Goal: Information Seeking & Learning: Learn about a topic

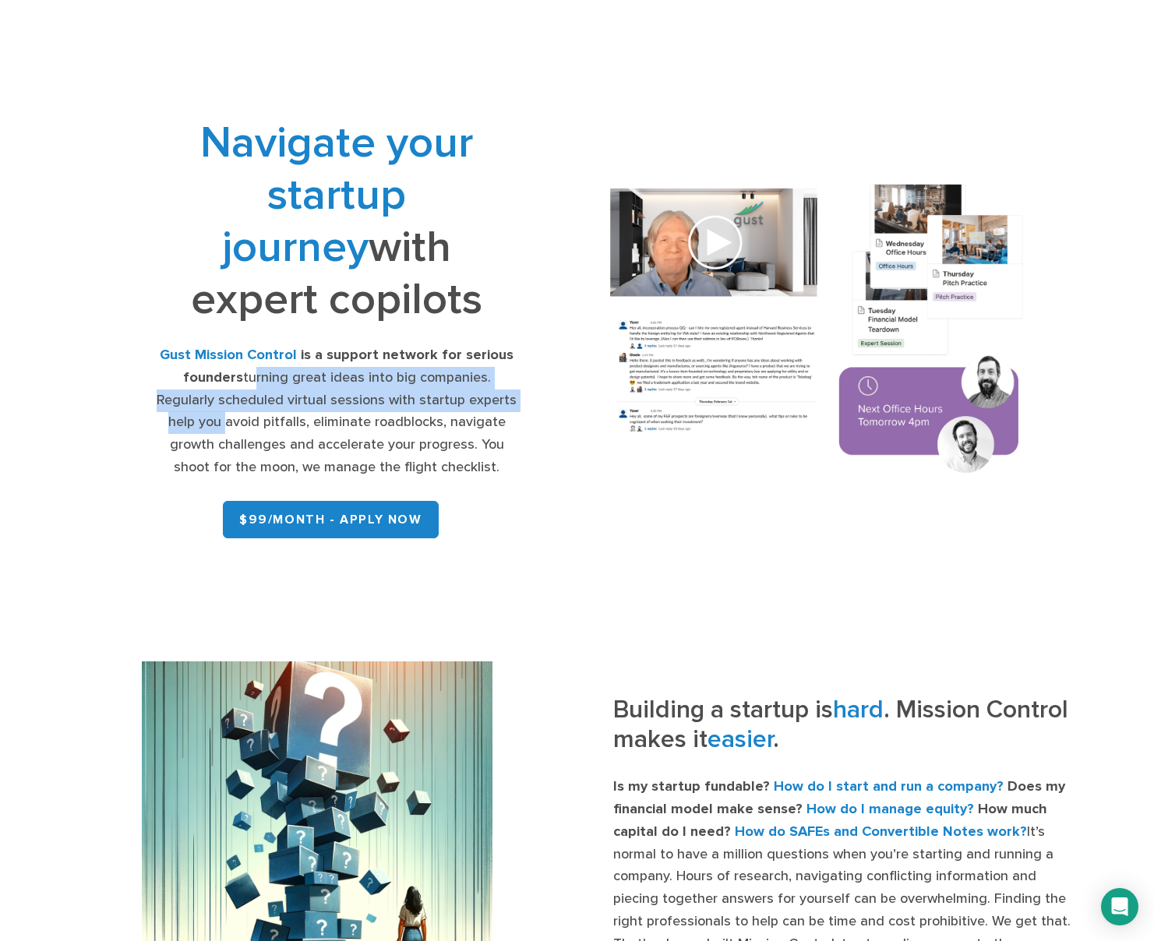
drag, startPoint x: 221, startPoint y: 377, endPoint x: 507, endPoint y: 395, distance: 286.6
click at [507, 395] on div "Gust Mission Control is a support network for serious founders turning great id…" at bounding box center [336, 411] width 365 height 135
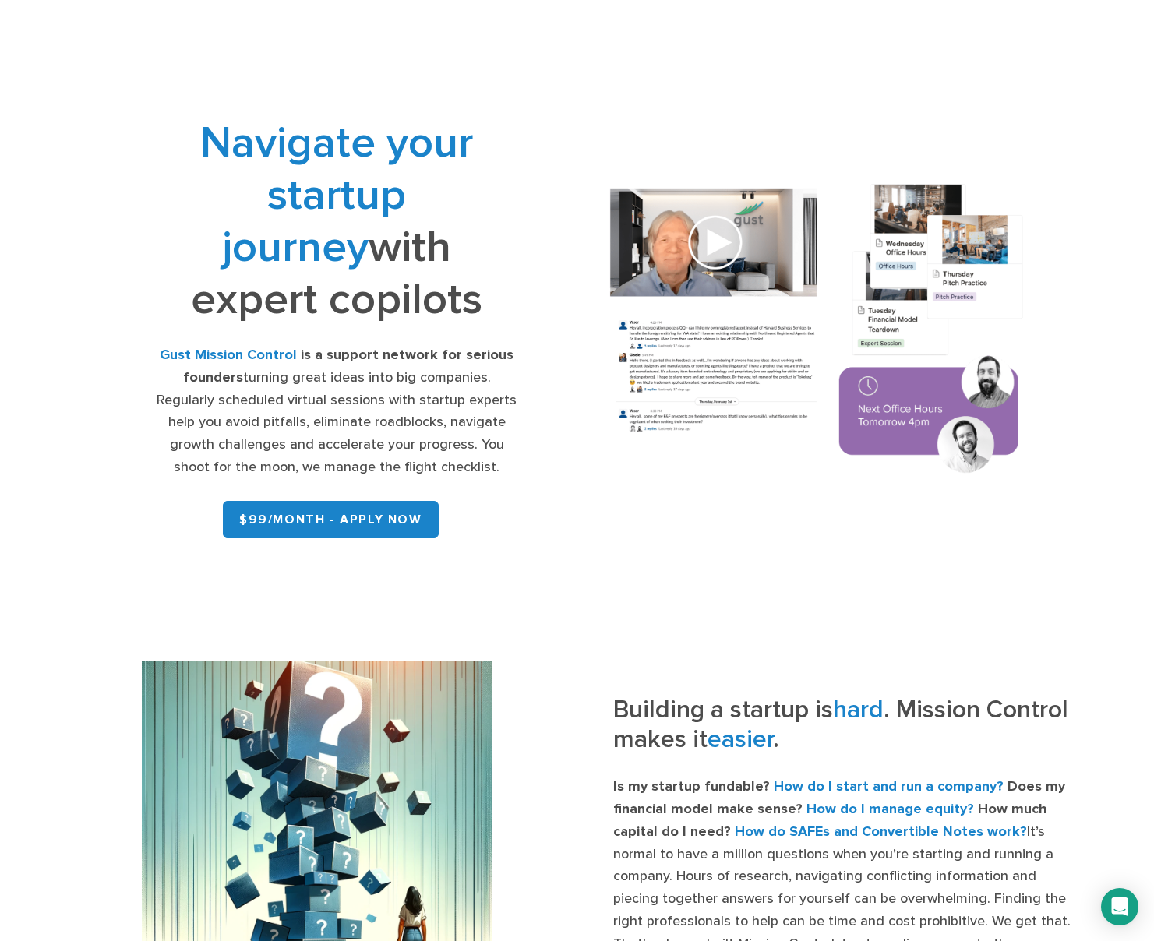
click at [302, 426] on div "Gust Mission Control is a support network for serious founders turning great id…" at bounding box center [336, 411] width 365 height 135
drag, startPoint x: 193, startPoint y: 423, endPoint x: 510, endPoint y: 429, distance: 317.2
click at [510, 429] on div "Gust Mission Control is a support network for serious founders turning great id…" at bounding box center [336, 411] width 365 height 135
click at [507, 443] on div "Gust Mission Control is a support network for serious founders turning great id…" at bounding box center [336, 411] width 365 height 135
drag, startPoint x: 189, startPoint y: 449, endPoint x: 484, endPoint y: 464, distance: 295.0
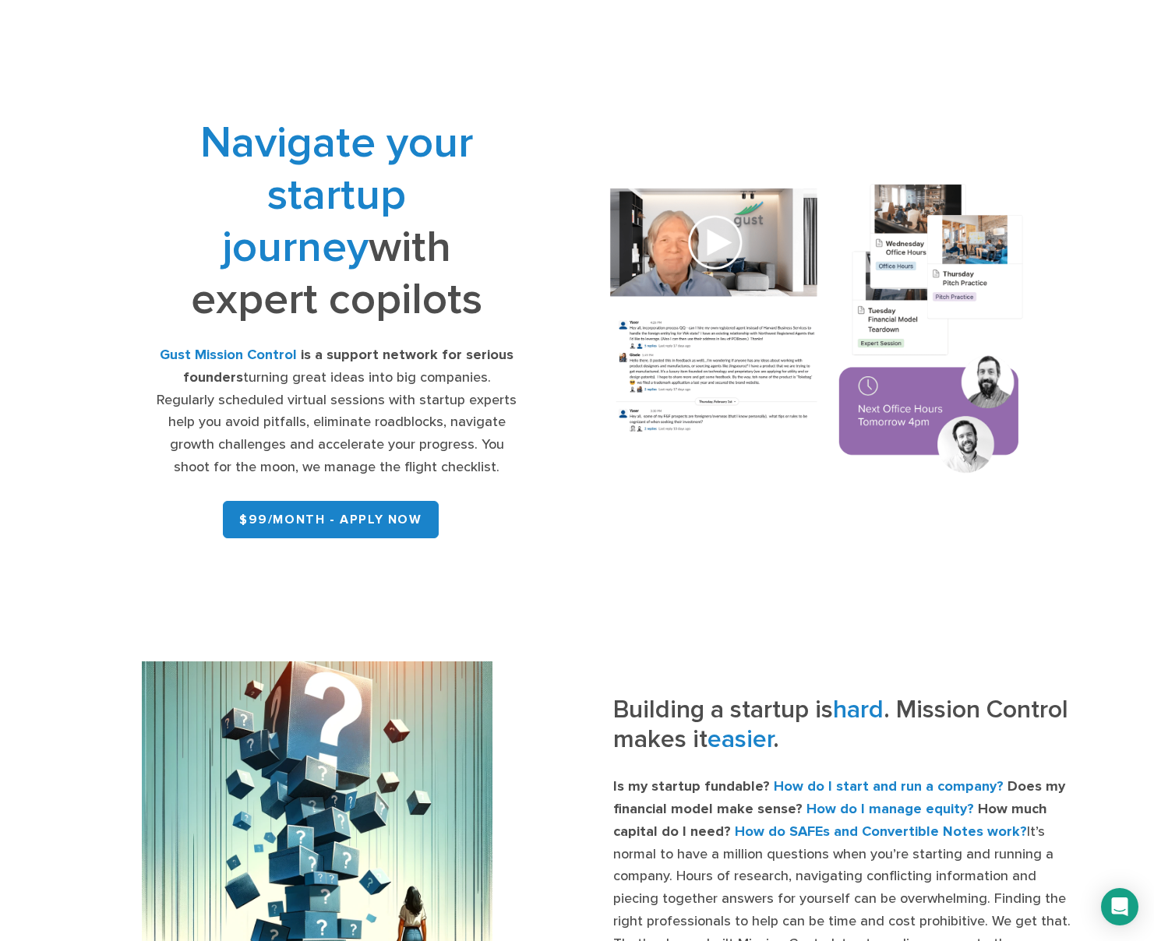
click at [484, 464] on div "Gust Mission Control is a support network for serious founders turning great id…" at bounding box center [336, 411] width 365 height 135
click at [483, 465] on div "Gust Mission Control is a support network for serious founders turning great id…" at bounding box center [336, 411] width 365 height 135
click at [275, 357] on strong "Gust Mission Control" at bounding box center [228, 355] width 137 height 16
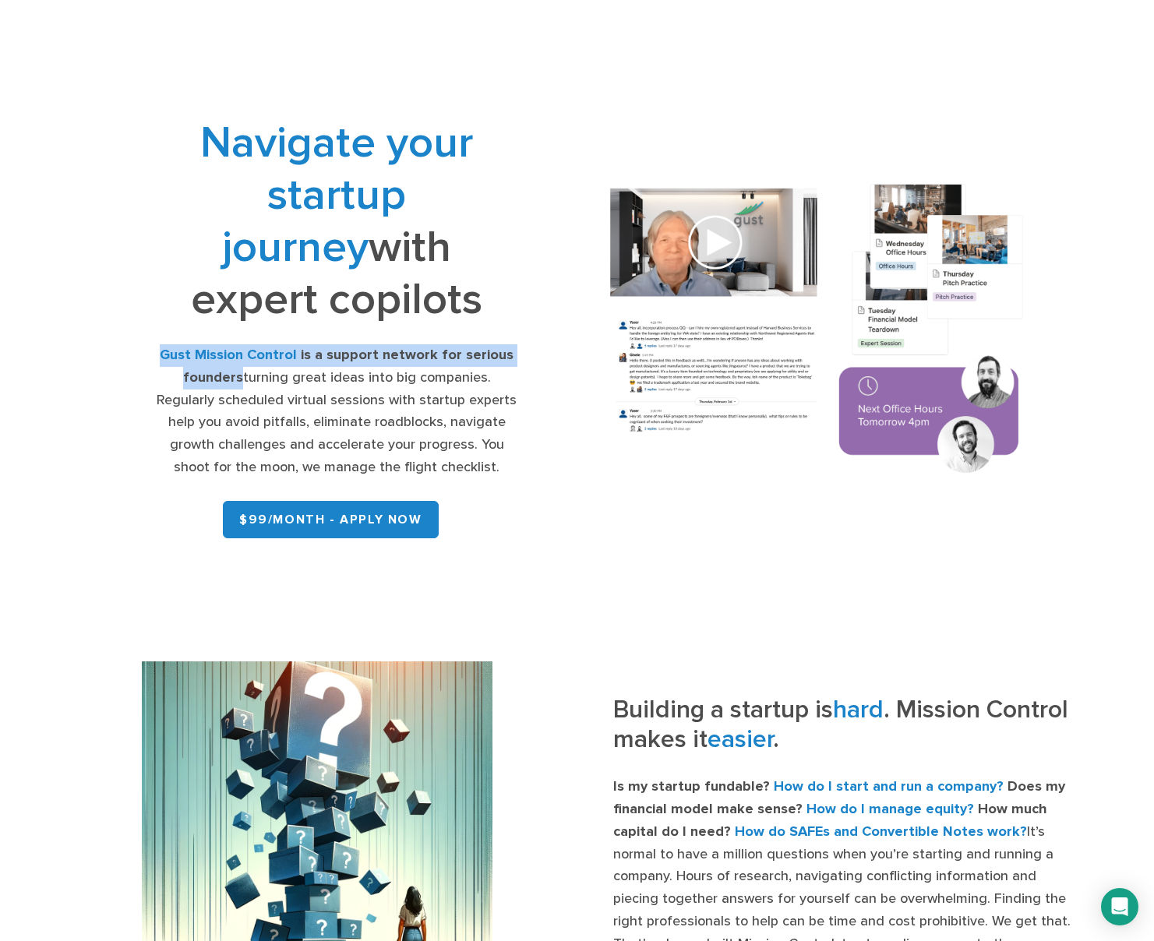
click at [720, 242] on img at bounding box center [816, 331] width 457 height 327
click at [725, 265] on img at bounding box center [816, 331] width 457 height 327
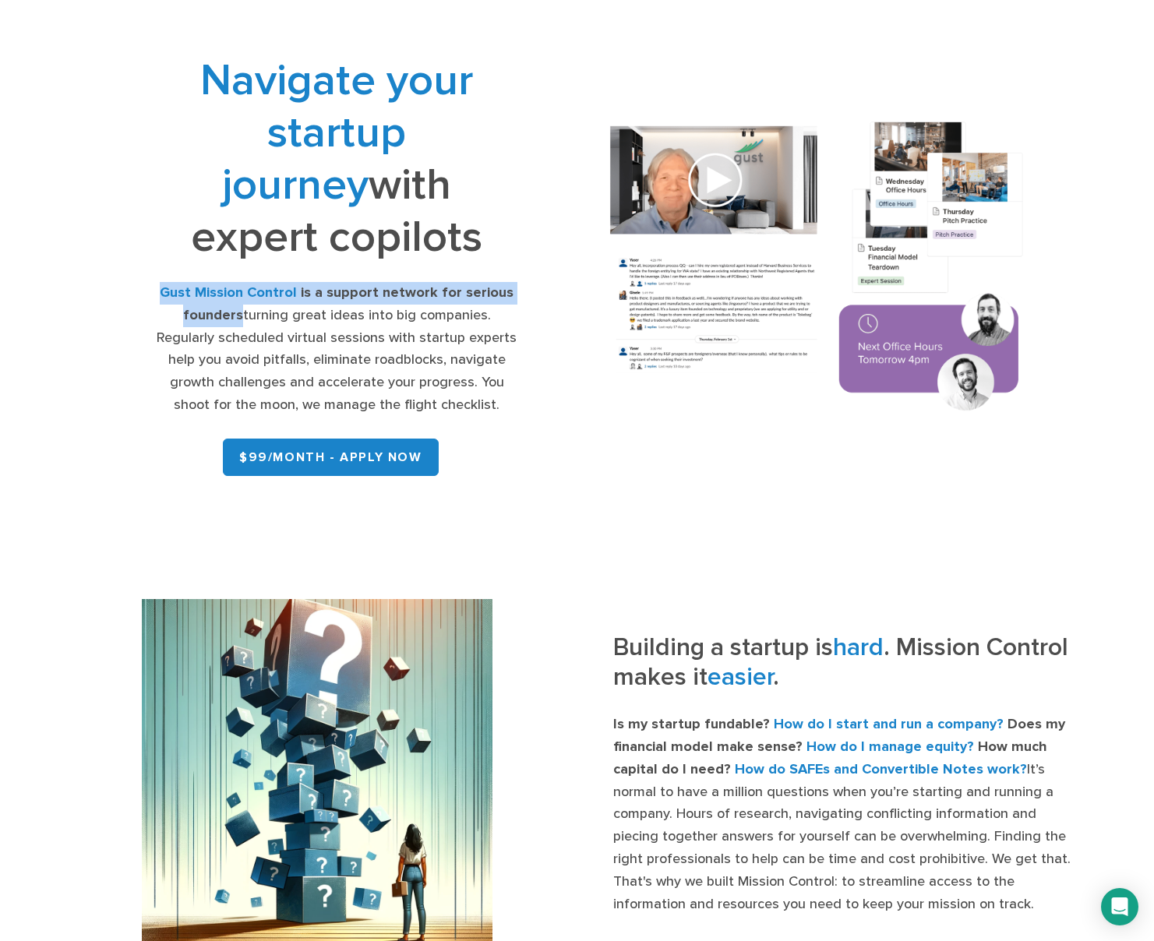
scroll to position [199, 0]
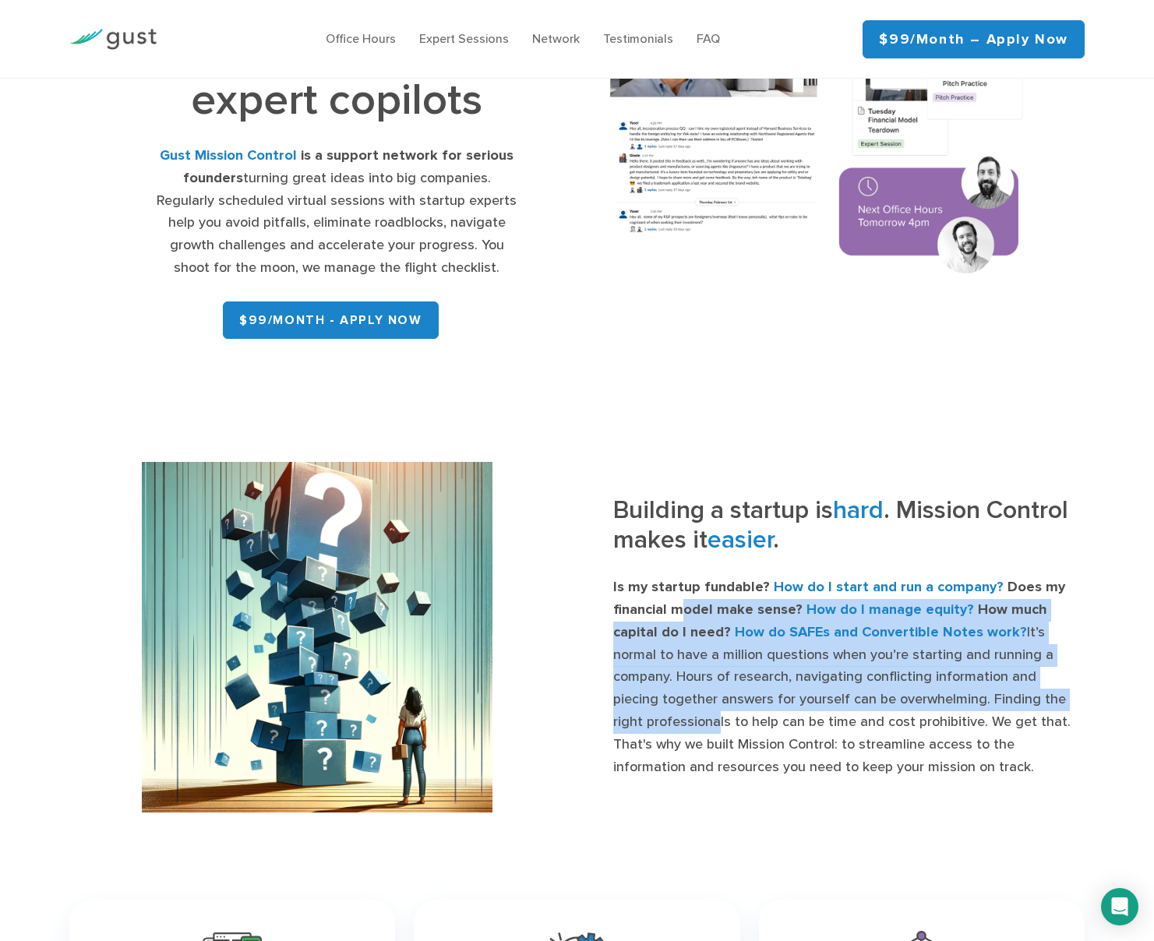
drag, startPoint x: 681, startPoint y: 609, endPoint x: 994, endPoint y: 691, distance: 323.8
click at [994, 691] on p "Is my startup fundable? How do I start and run a company? Does my financial mod…" at bounding box center [848, 678] width 471 height 202
drag, startPoint x: 957, startPoint y: 694, endPoint x: 900, endPoint y: 689, distance: 57.1
click at [957, 694] on p "Is my startup fundable? How do I start and run a company? Does my financial mod…" at bounding box center [848, 678] width 471 height 202
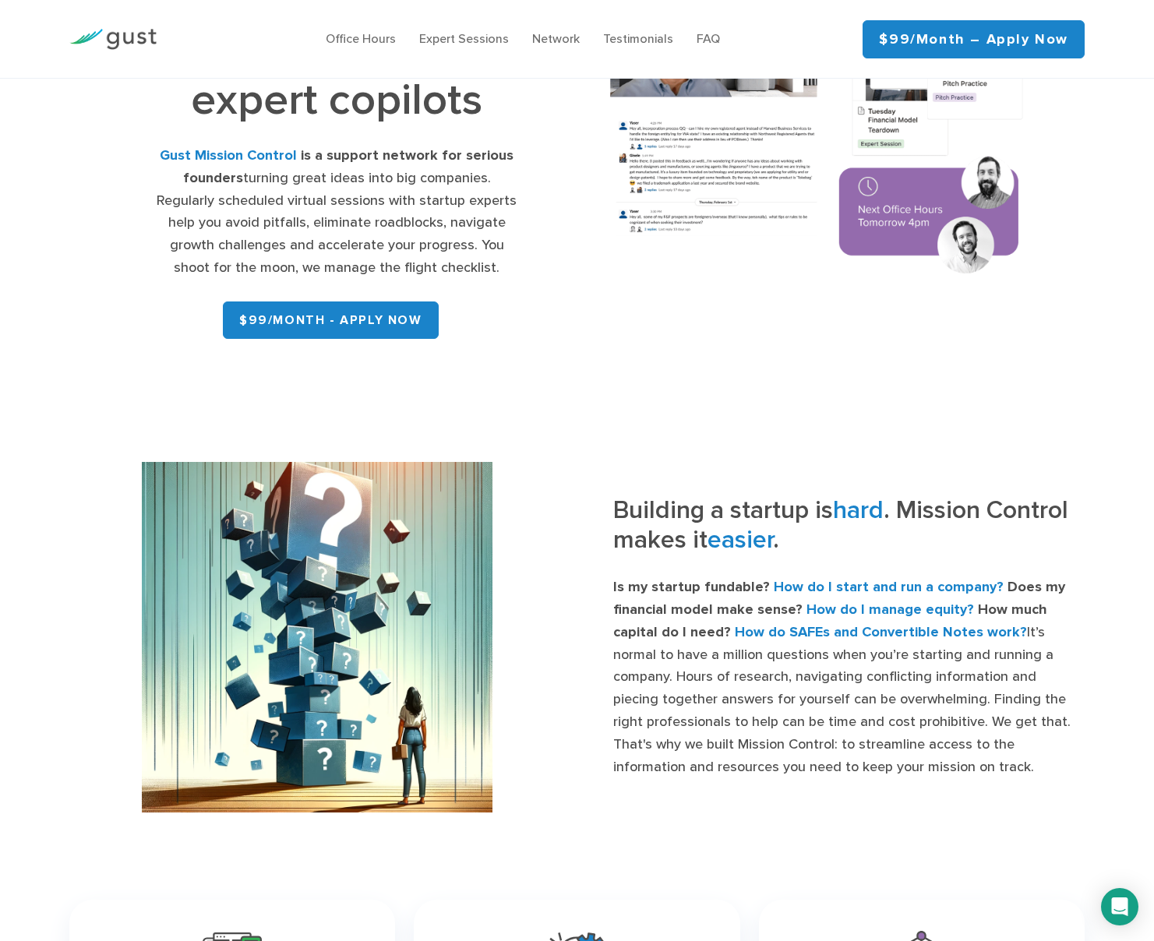
drag, startPoint x: 731, startPoint y: 629, endPoint x: 939, endPoint y: 765, distance: 248.8
click at [939, 765] on p "Is my startup fundable? How do I start and run a company? Does my financial mod…" at bounding box center [848, 678] width 471 height 202
click at [923, 771] on p "Is my startup fundable? How do I start and run a company? Does my financial mod…" at bounding box center [848, 678] width 471 height 202
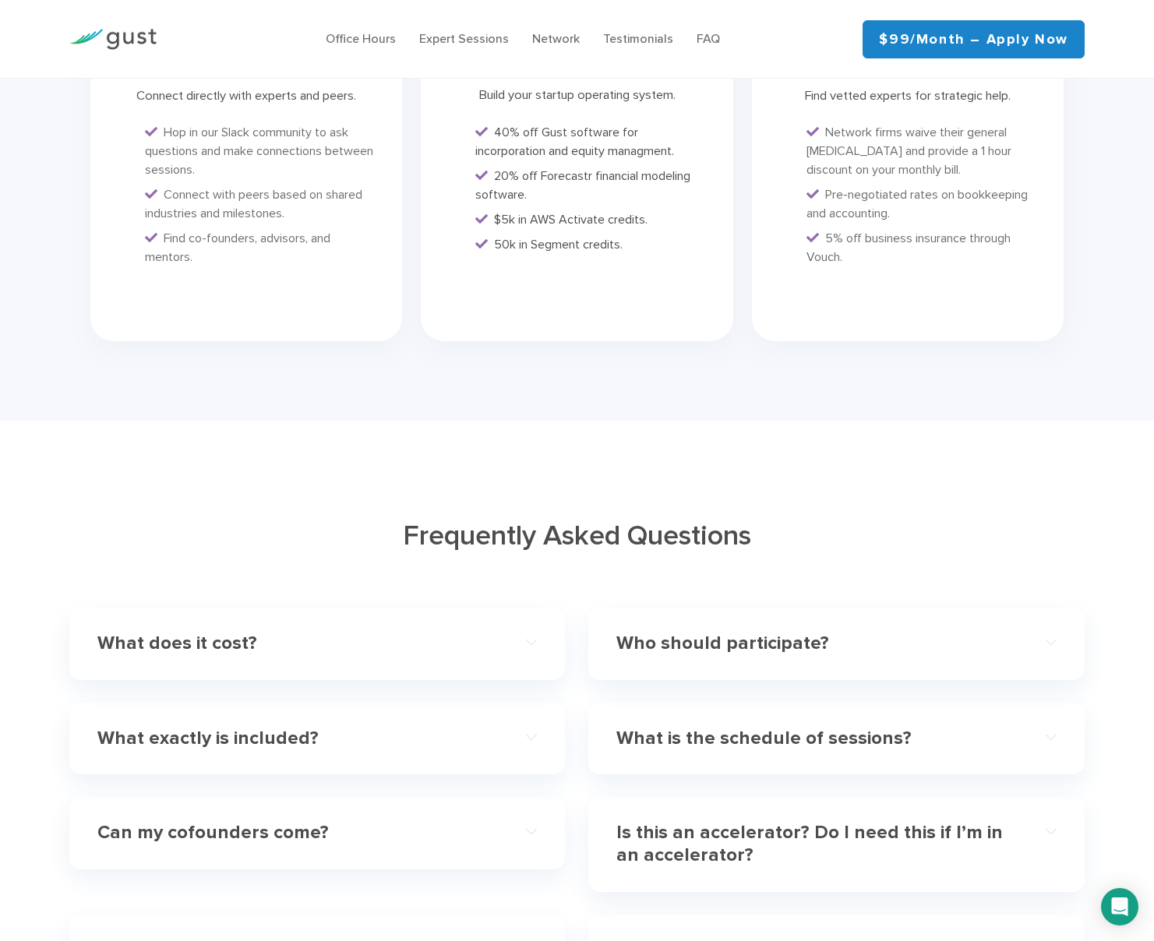
scroll to position [4164, 0]
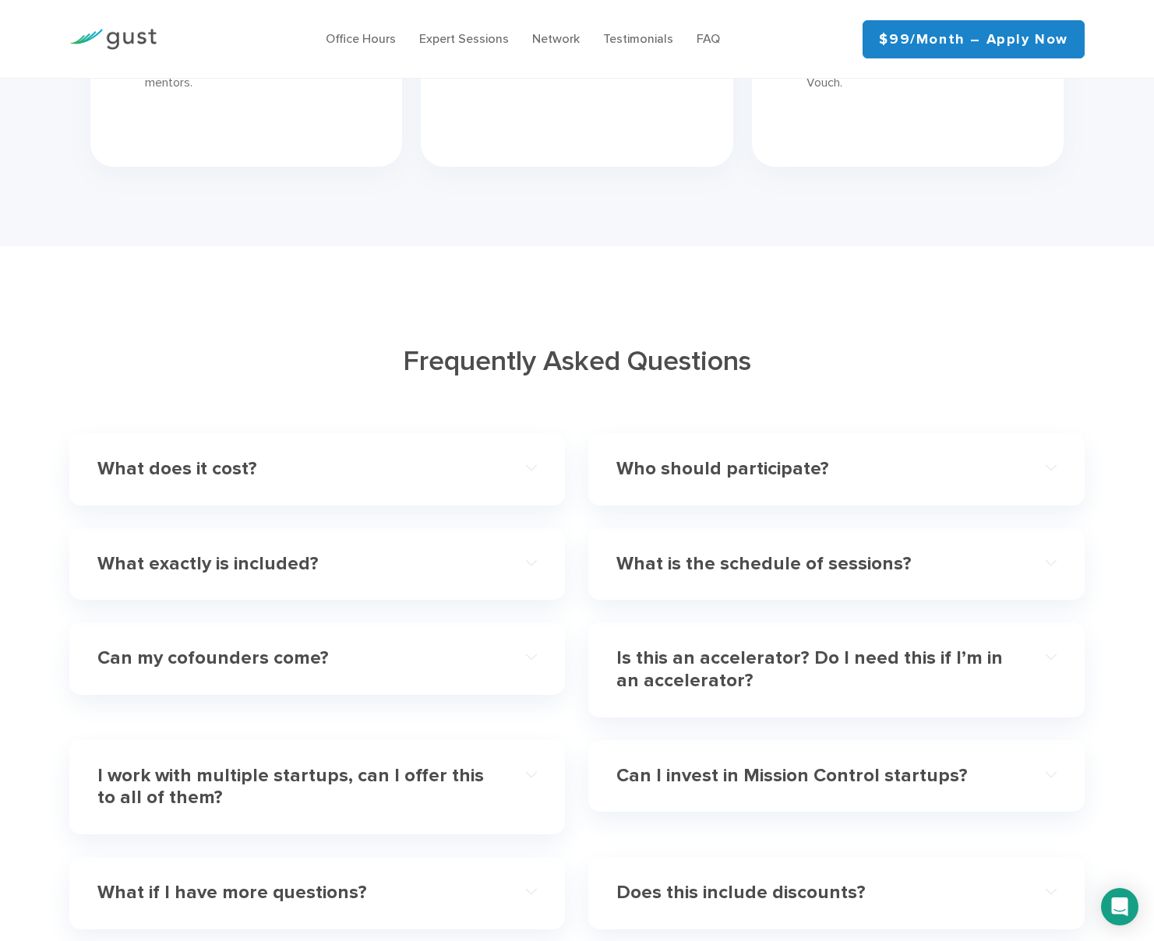
click at [283, 458] on h4 "What does it cost?" at bounding box center [295, 469] width 396 height 23
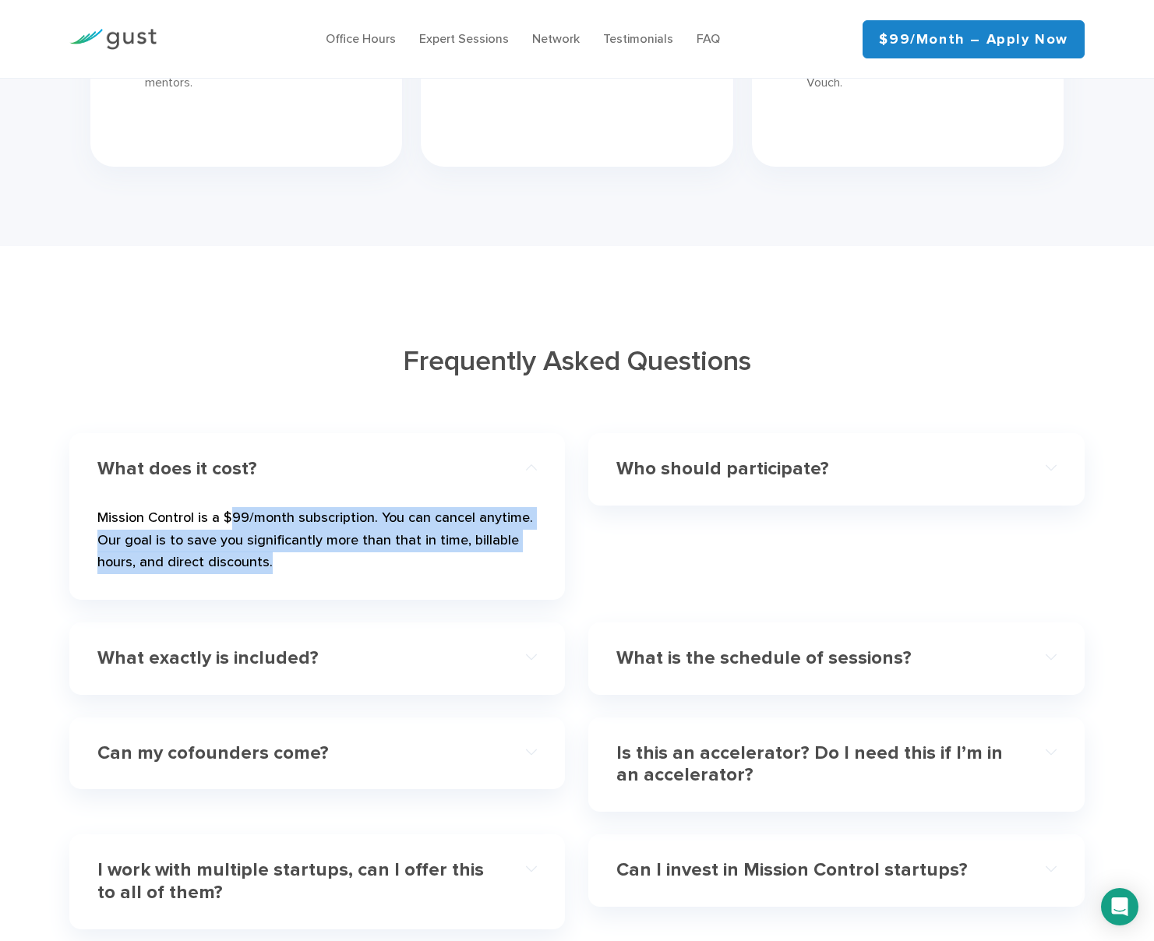
drag, startPoint x: 228, startPoint y: 500, endPoint x: 414, endPoint y: 537, distance: 189.0
click at [414, 537] on p "Mission Control is a $99/month subscription. You can cancel anytime. Our goal i…" at bounding box center [317, 543] width 440 height 73
click at [321, 527] on p "Mission Control is a $99/month subscription. You can cancel anytime. Our goal i…" at bounding box center [317, 543] width 440 height 73
drag, startPoint x: 159, startPoint y: 523, endPoint x: 316, endPoint y: 543, distance: 157.9
click at [316, 543] on p "Mission Control is a $99/month subscription. You can cancel anytime. Our goal i…" at bounding box center [317, 543] width 440 height 73
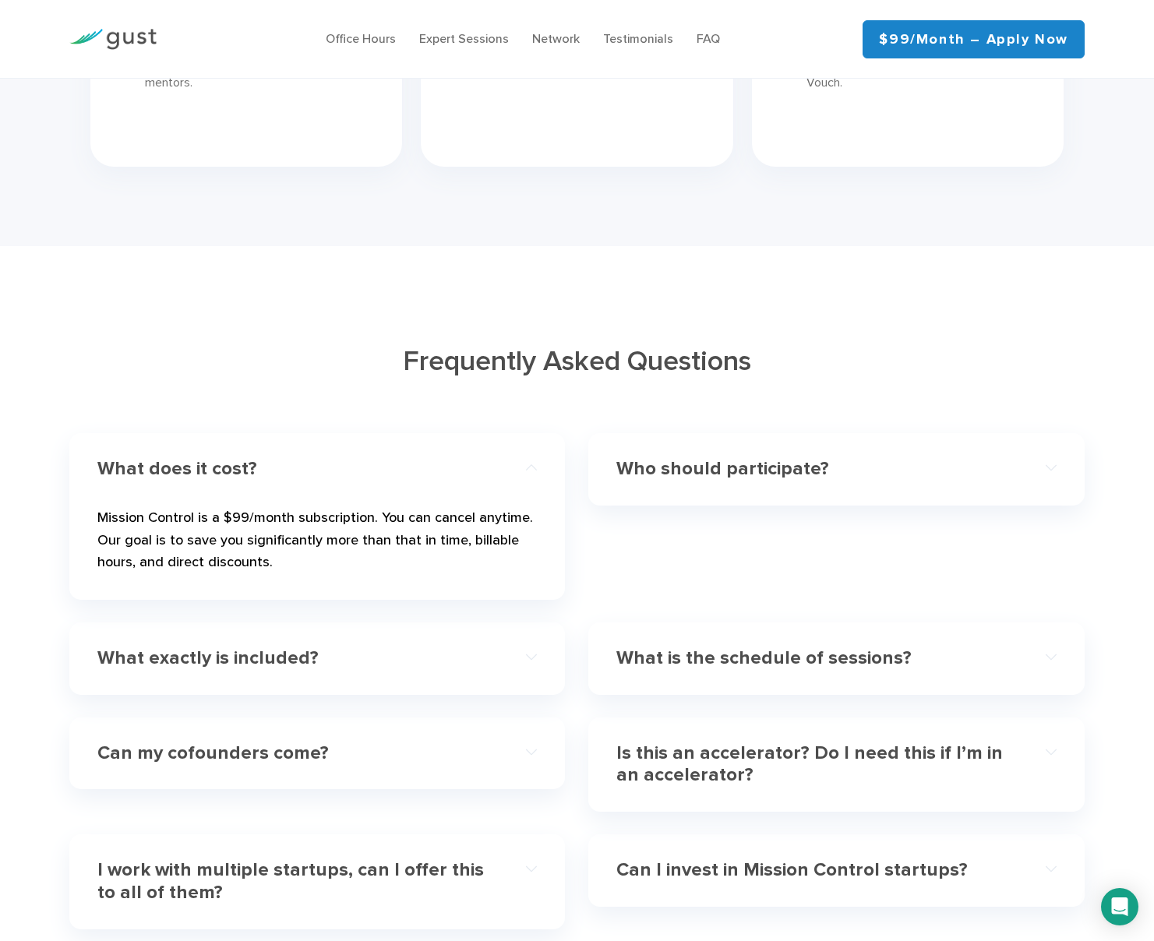
click at [316, 543] on p "Mission Control is a $99/month subscription. You can cancel anytime. Our goal i…" at bounding box center [317, 543] width 440 height 73
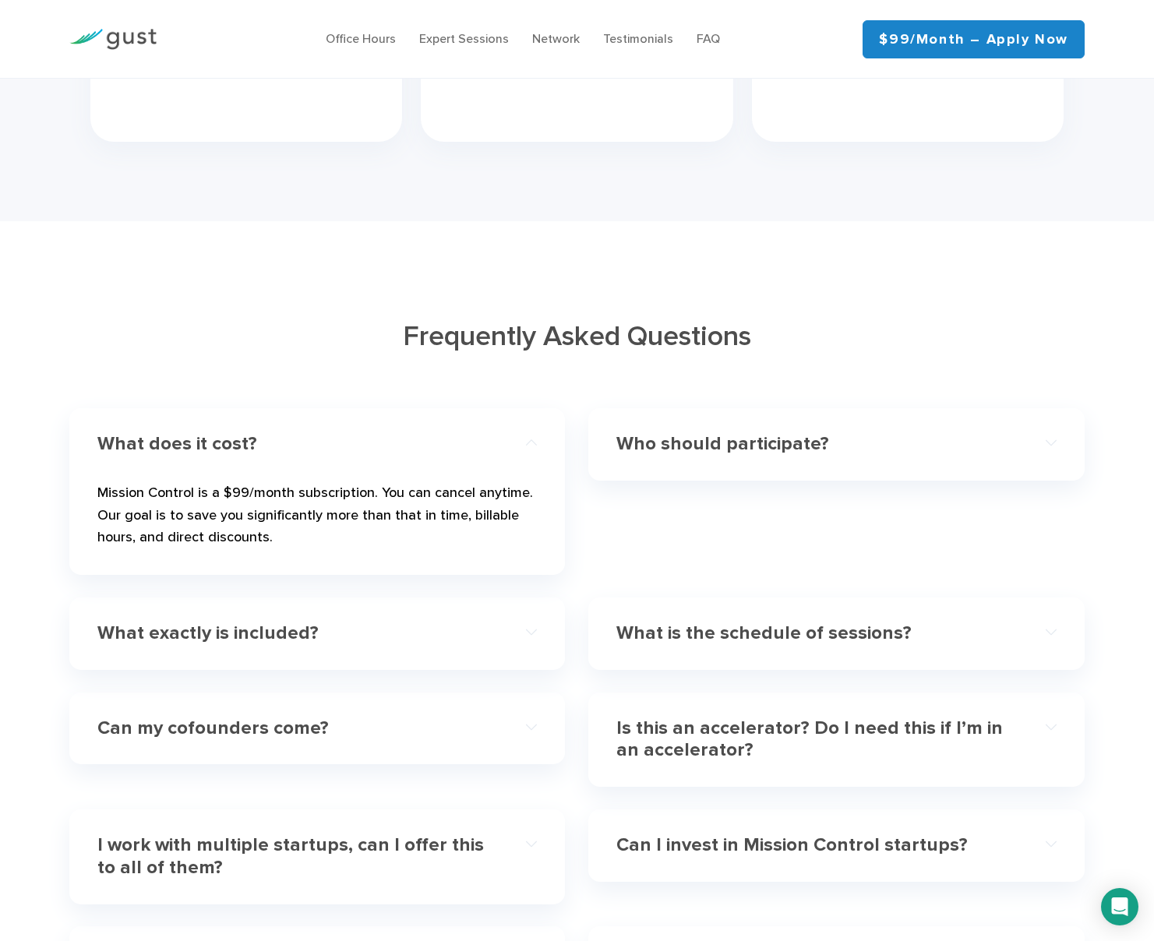
scroll to position [4227, 0]
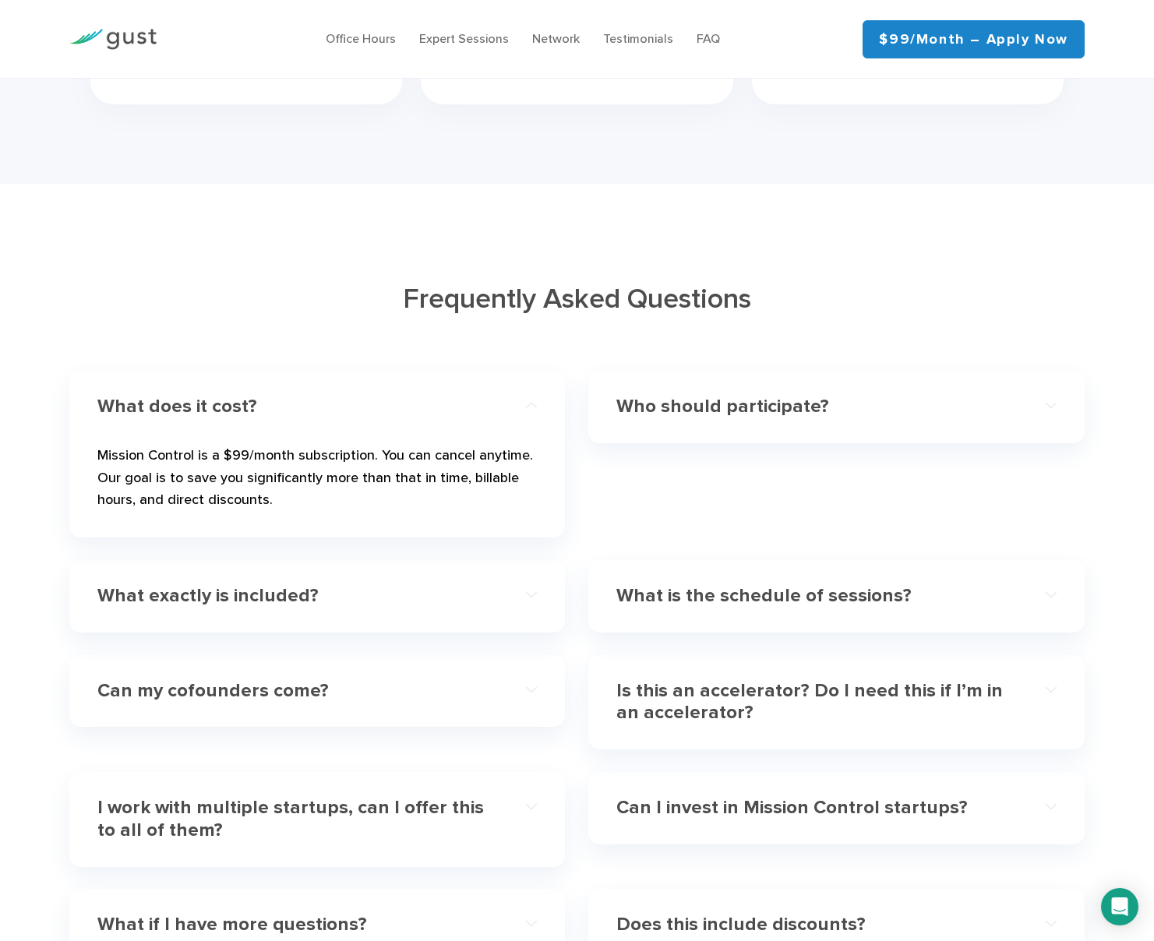
click at [274, 585] on h4 "What exactly is included?" at bounding box center [295, 596] width 396 height 23
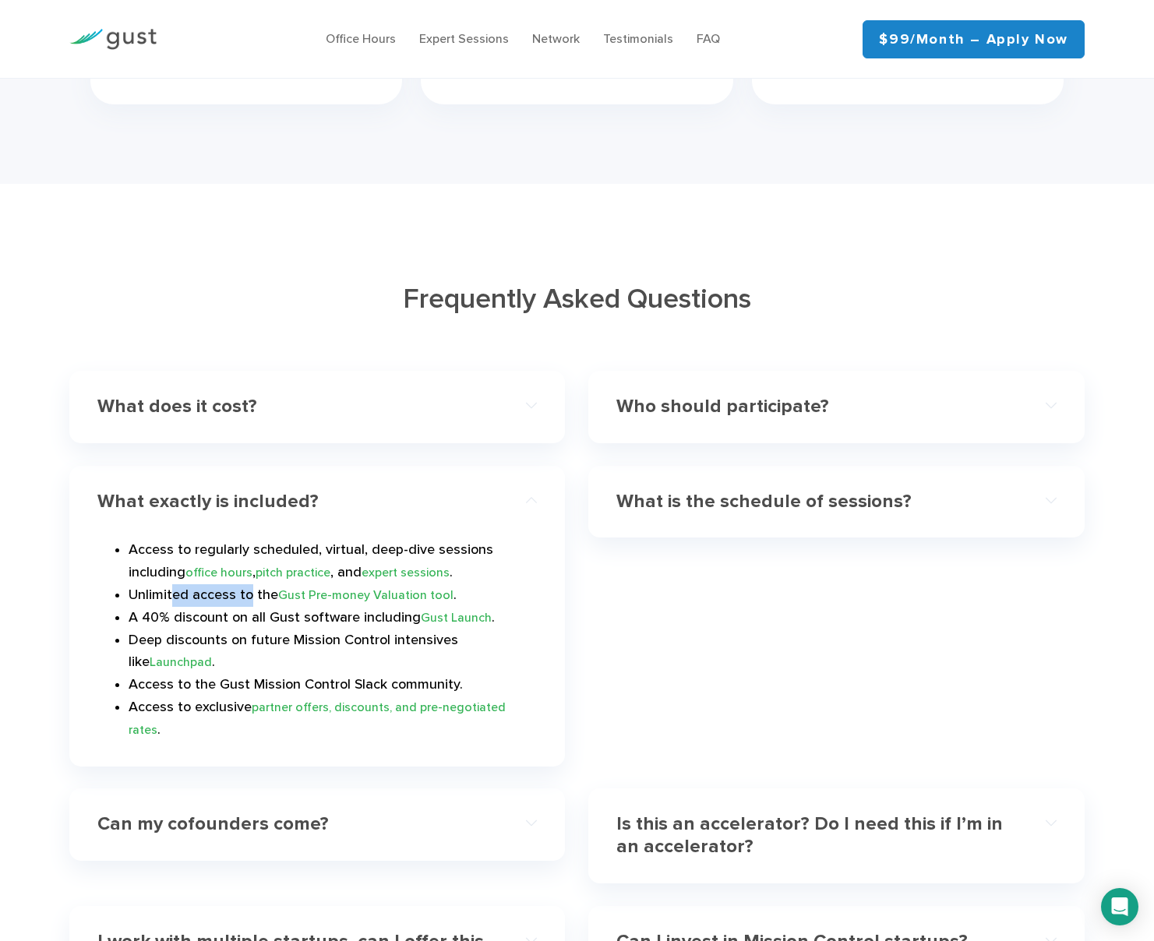
drag, startPoint x: 175, startPoint y: 581, endPoint x: 246, endPoint y: 583, distance: 71.7
click at [246, 584] on li "Unlimited access to the Gust Pre-money Valuation tool ." at bounding box center [333, 595] width 408 height 23
click at [289, 607] on li "A 40% discount on all Gust software including Gust Launch ." at bounding box center [333, 618] width 408 height 23
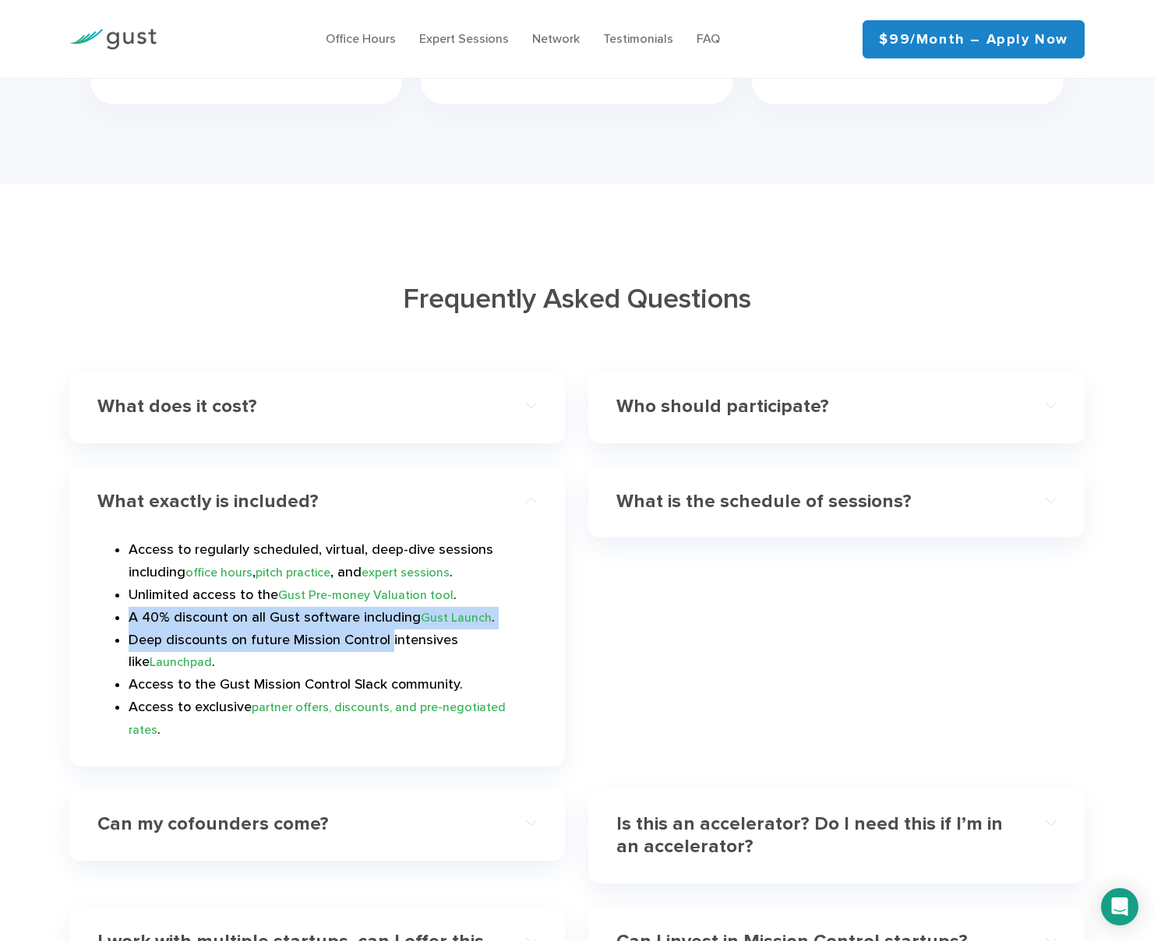
drag, startPoint x: 130, startPoint y: 602, endPoint x: 390, endPoint y: 620, distance: 260.1
click at [390, 620] on ul "Access to regularly scheduled, virtual, deep-dive sessions including office hou…" at bounding box center [317, 640] width 440 height 202
click at [197, 633] on li "Deep discounts on future Mission Control intensives like Launchpad ." at bounding box center [333, 652] width 408 height 45
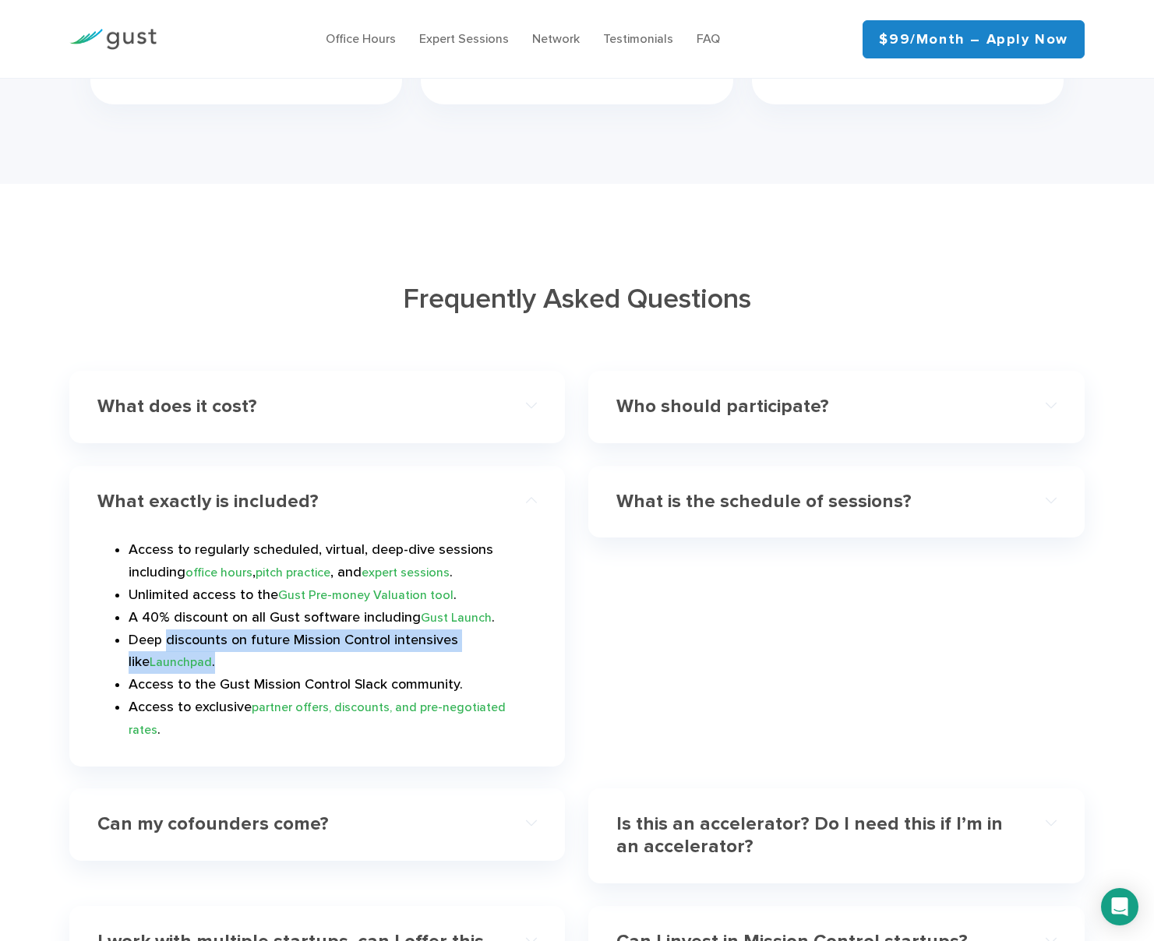
drag, startPoint x: 168, startPoint y: 626, endPoint x: 304, endPoint y: 643, distance: 136.7
click at [304, 643] on li "Deep discounts on future Mission Control intensives like Launchpad ." at bounding box center [333, 652] width 408 height 45
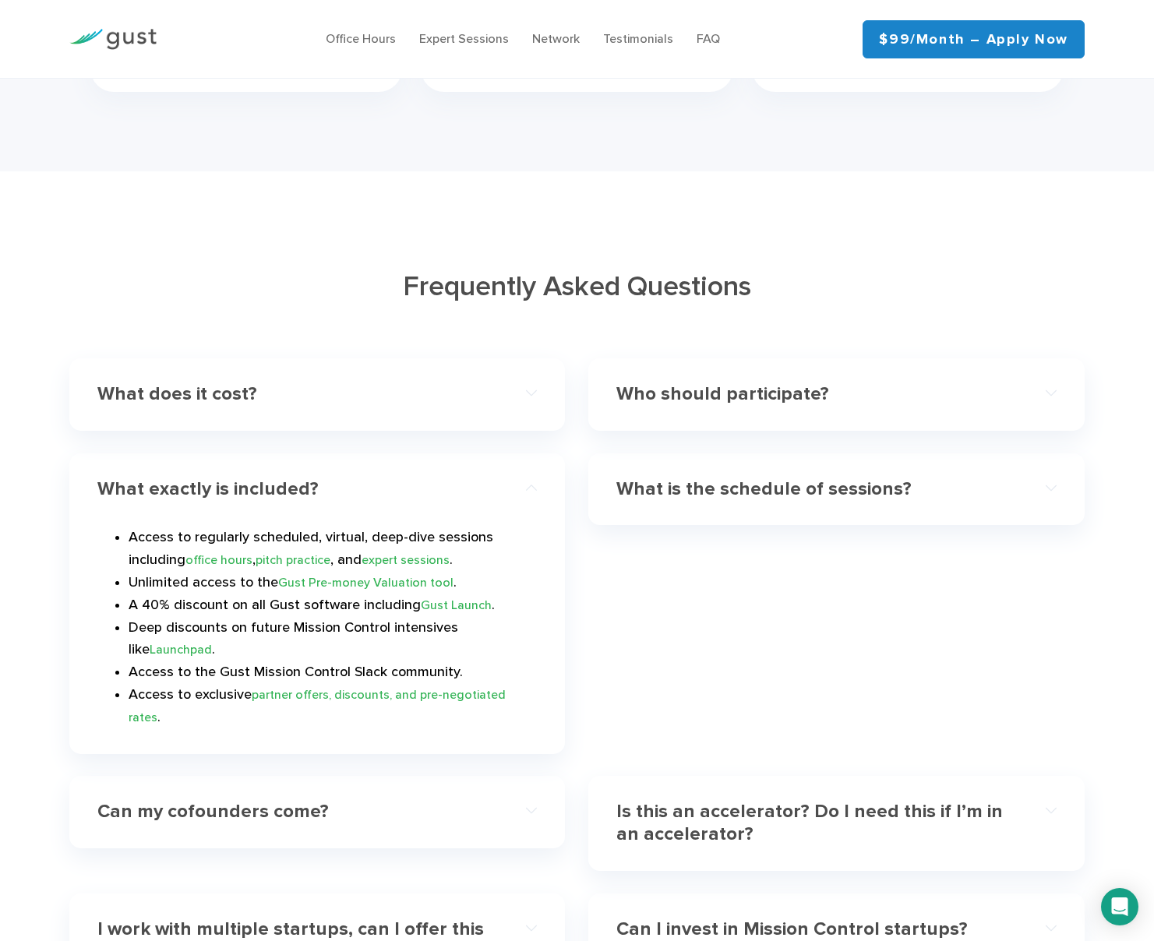
scroll to position [4264, 0]
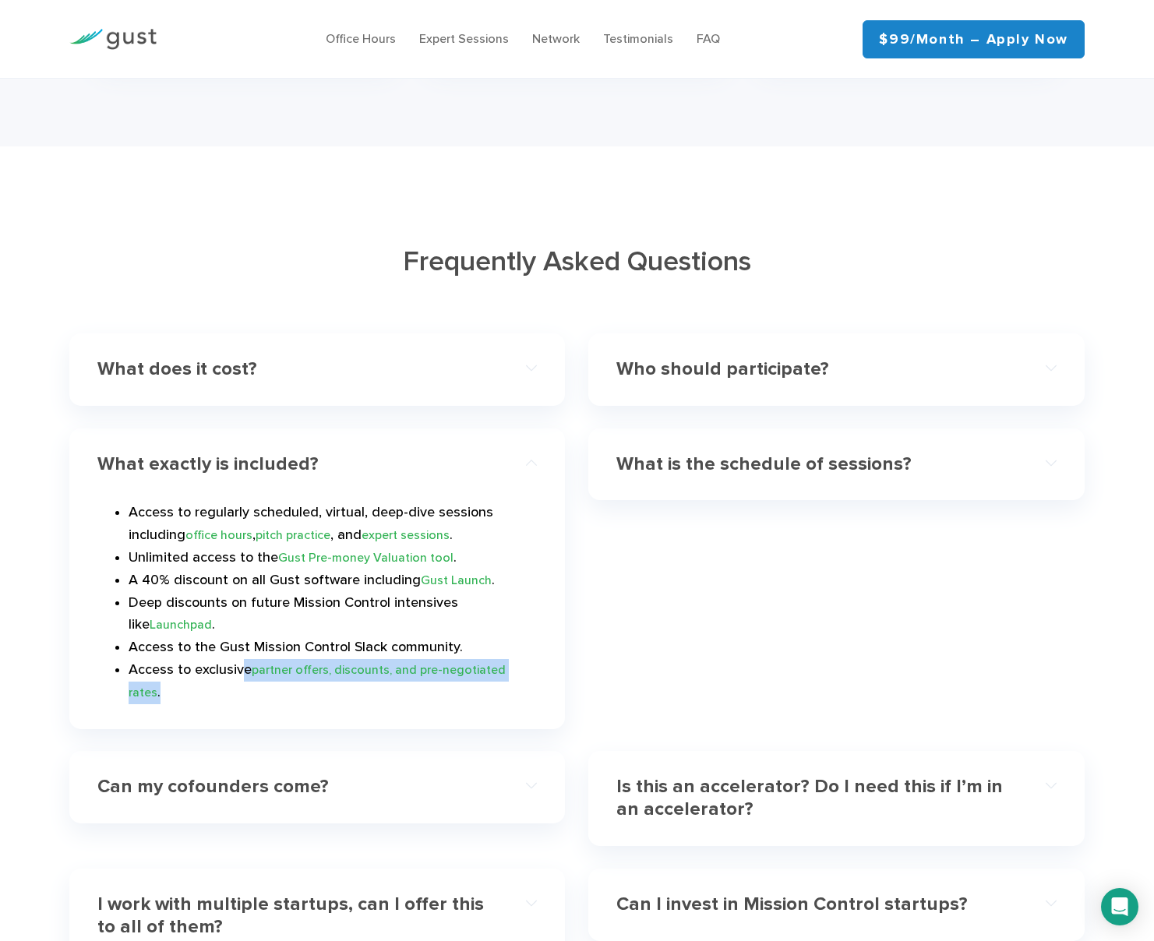
drag, startPoint x: 240, startPoint y: 657, endPoint x: 506, endPoint y: 684, distance: 267.1
click at [506, 684] on div "What exactly is included? Access to regularly scheduled, virtual, deep-dive ses…" at bounding box center [317, 579] width 496 height 301
click at [492, 684] on div "What exactly is included? Access to regularly scheduled, virtual, deep-dive ses…" at bounding box center [317, 579] width 496 height 301
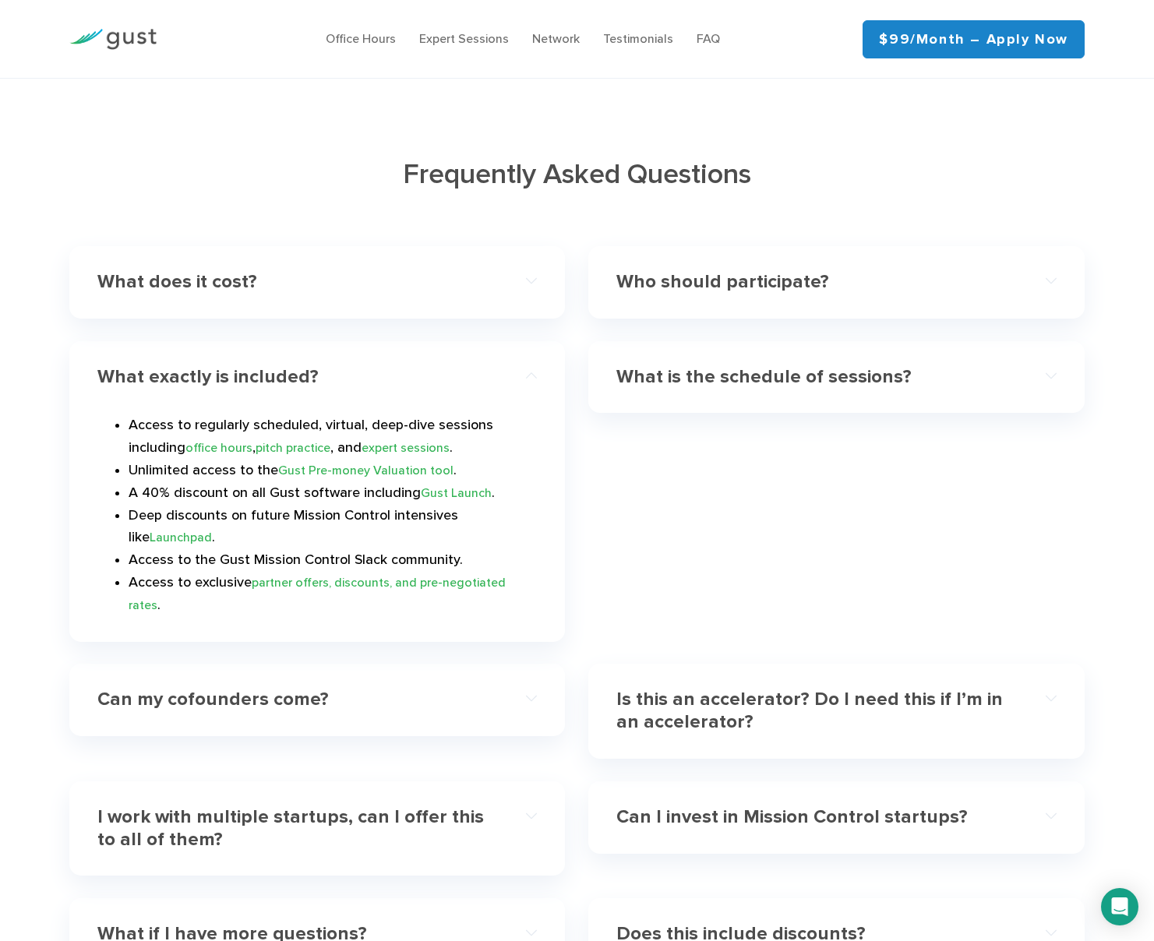
scroll to position [4501, 0]
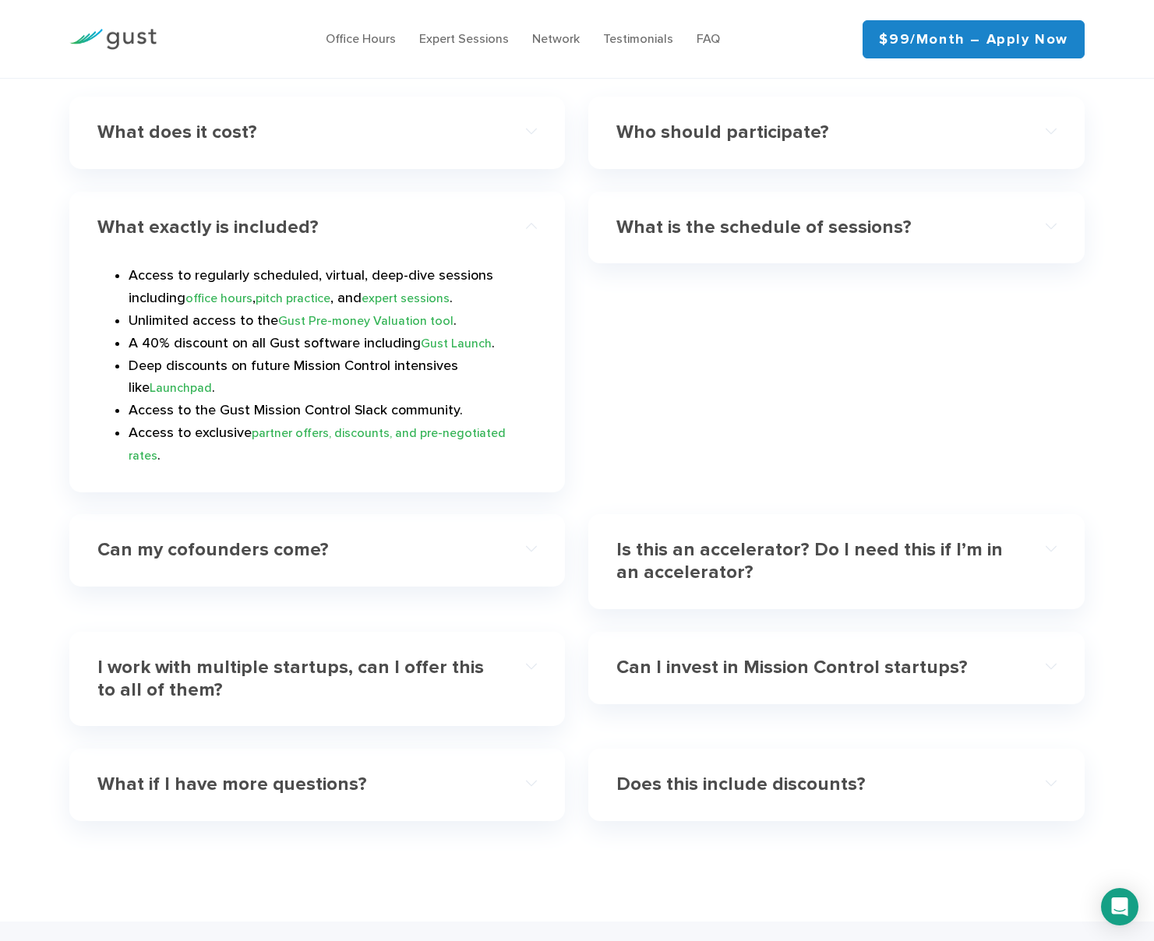
click at [192, 539] on h4 "Can my cofounders come?" at bounding box center [295, 550] width 396 height 23
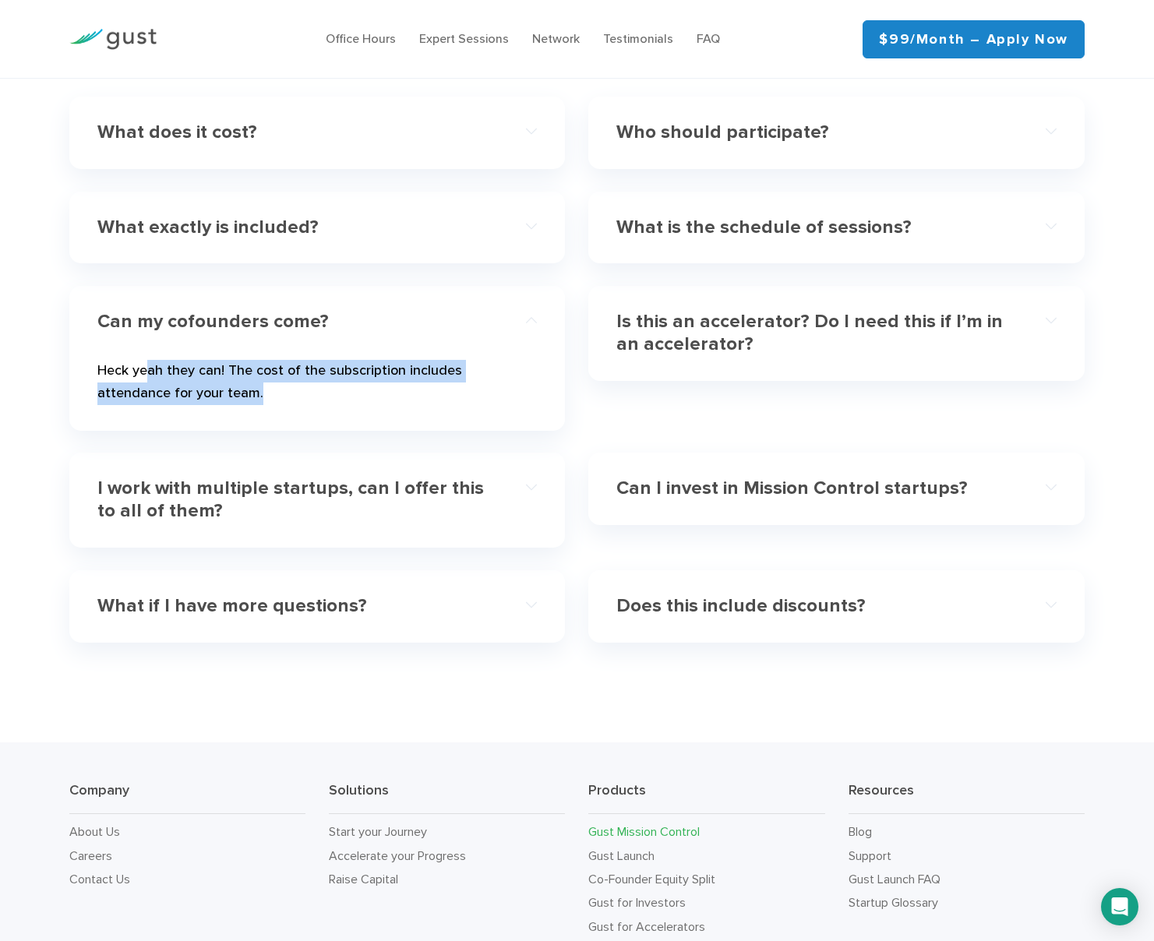
drag, startPoint x: 151, startPoint y: 355, endPoint x: 222, endPoint y: 370, distance: 72.4
click at [222, 370] on p "Heck yeah they can! The cost of the subscription includes attendance for your t…" at bounding box center [317, 385] width 440 height 51
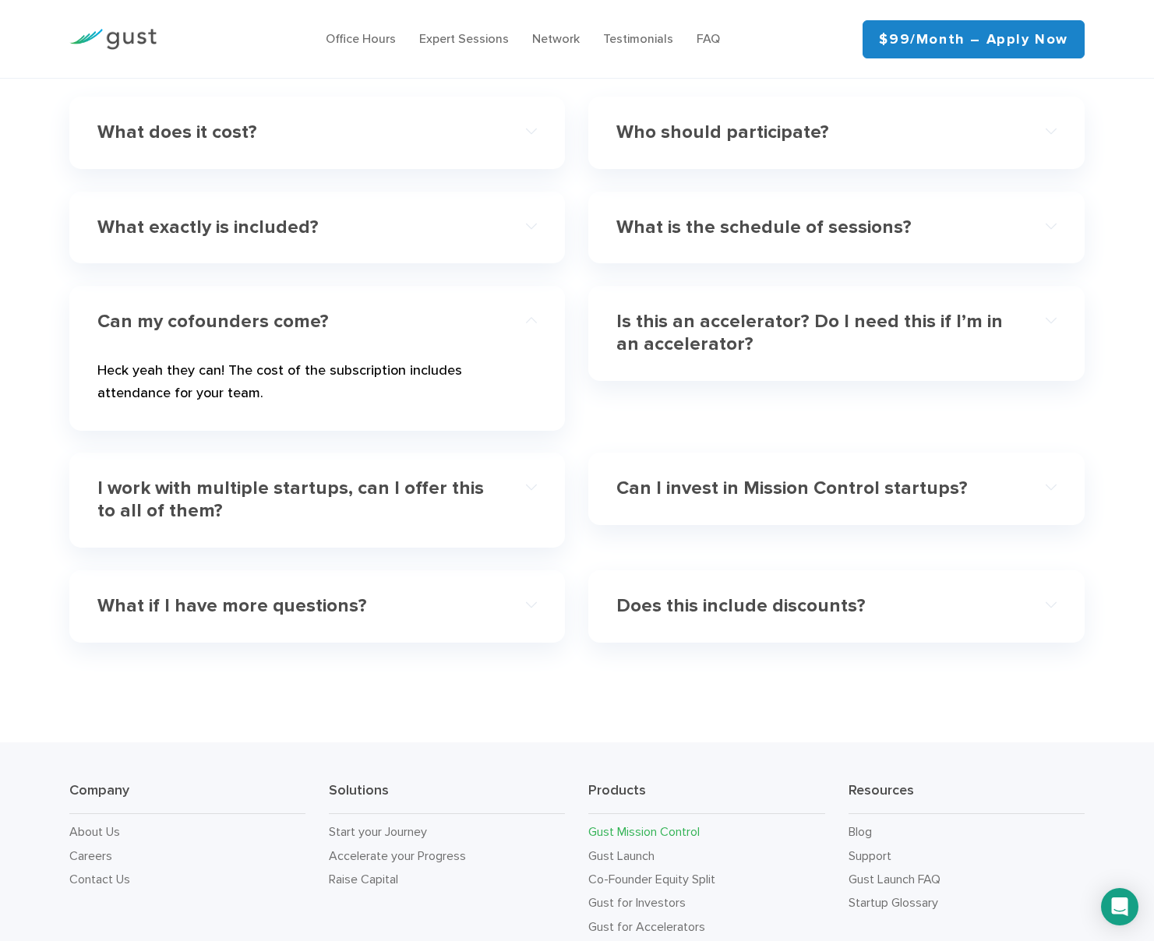
click at [190, 478] on h4 "I work with multiple startups, can I offer this to all of them?" at bounding box center [295, 500] width 396 height 45
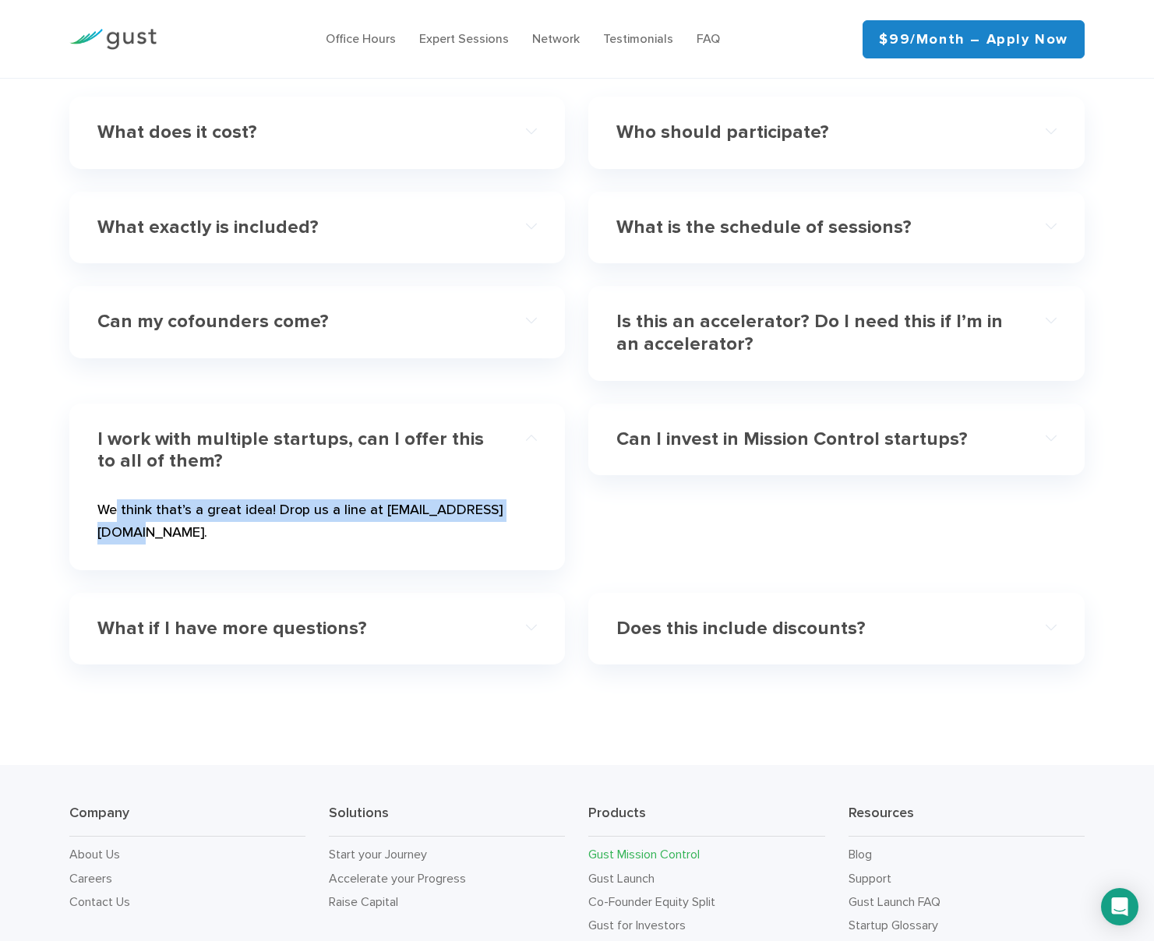
drag, startPoint x: 119, startPoint y: 492, endPoint x: 519, endPoint y: 493, distance: 399.8
click at [519, 500] on p "We think that’s a great idea! Drop us a line at [EMAIL_ADDRESS][DOMAIN_NAME]." at bounding box center [317, 525] width 440 height 51
click at [507, 524] on div "I work with multiple startups, can I offer this to all of them? We think that’s…" at bounding box center [317, 487] width 496 height 167
click at [203, 618] on h4 "What if I have more questions?" at bounding box center [295, 629] width 396 height 23
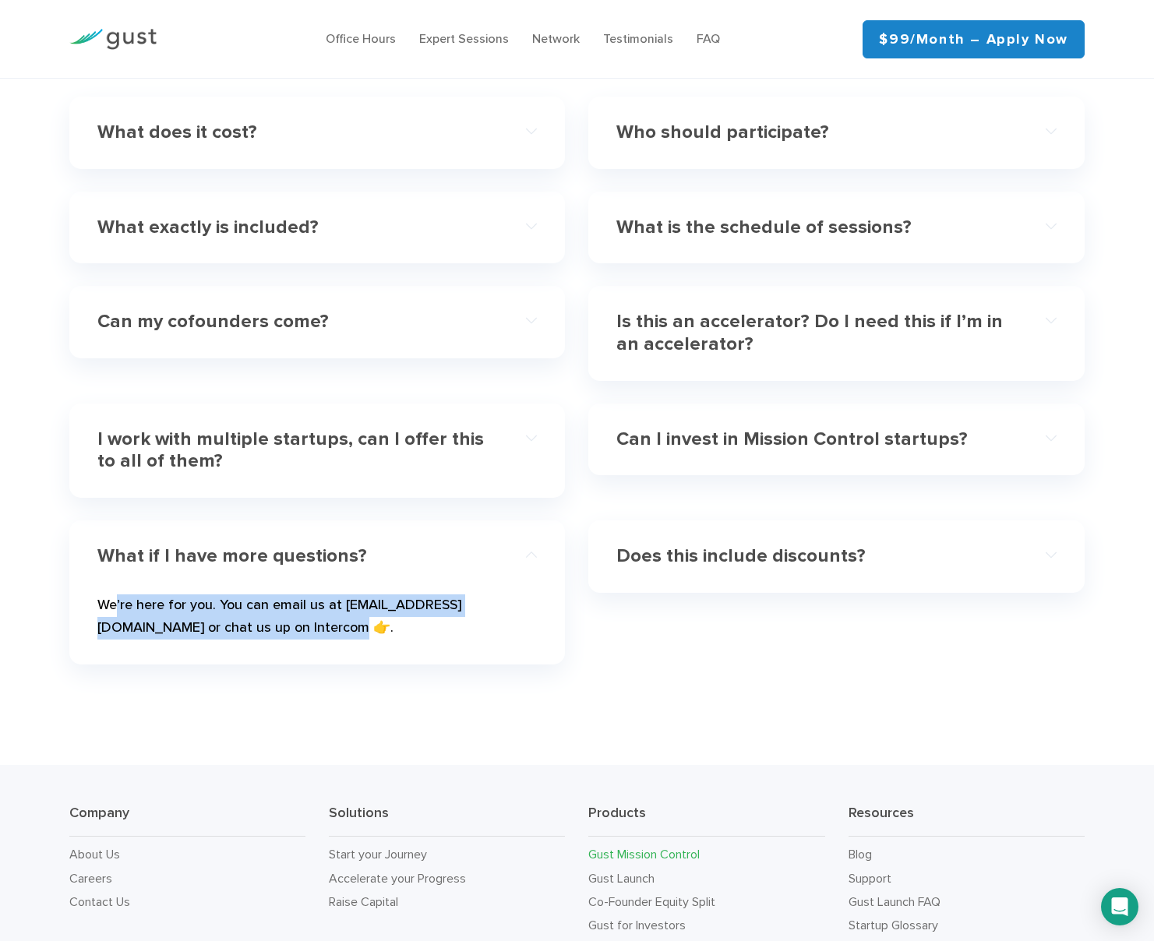
drag, startPoint x: 117, startPoint y: 584, endPoint x: 342, endPoint y: 629, distance: 229.7
click at [342, 629] on div "We’re here for you. You can email us at [EMAIL_ADDRESS][DOMAIN_NAME] or chat us…" at bounding box center [317, 617] width 440 height 72
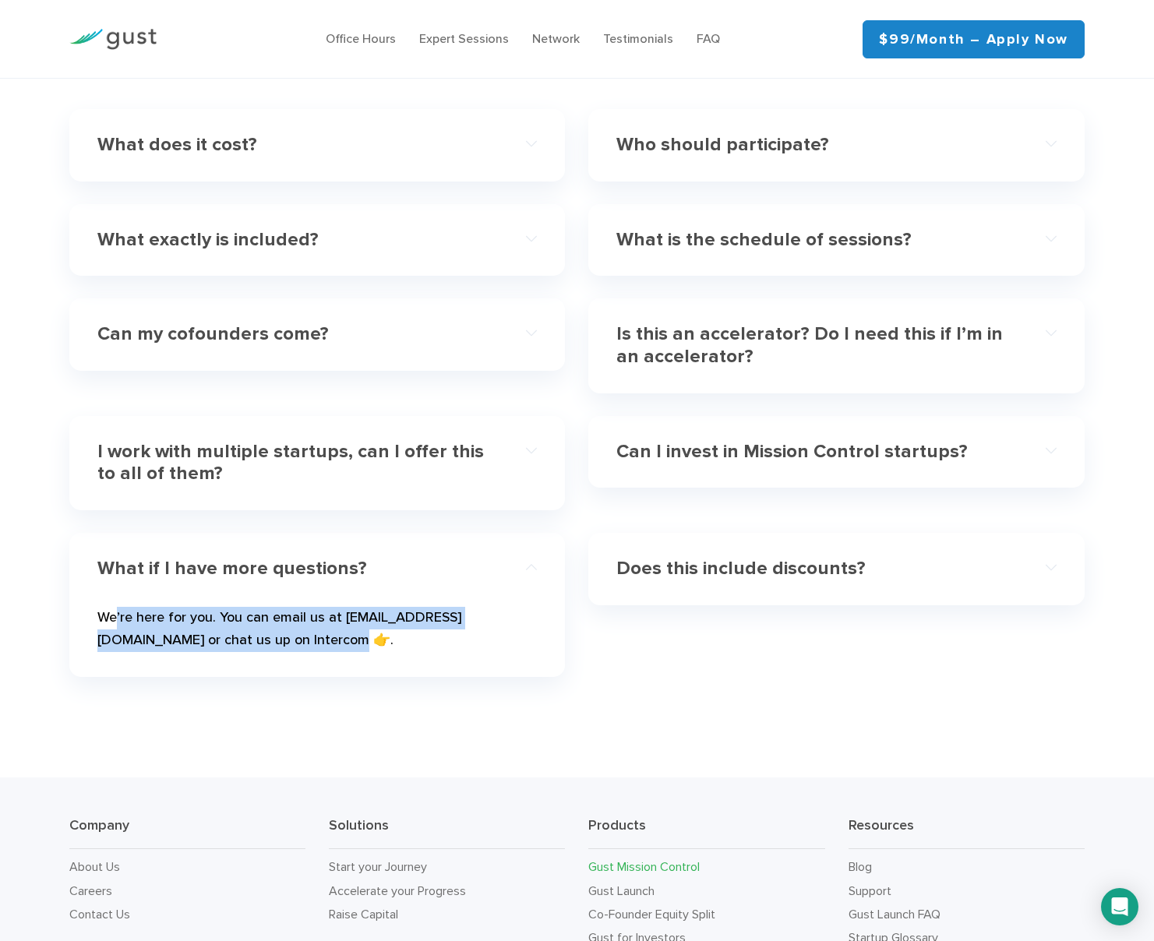
scroll to position [4090, 0]
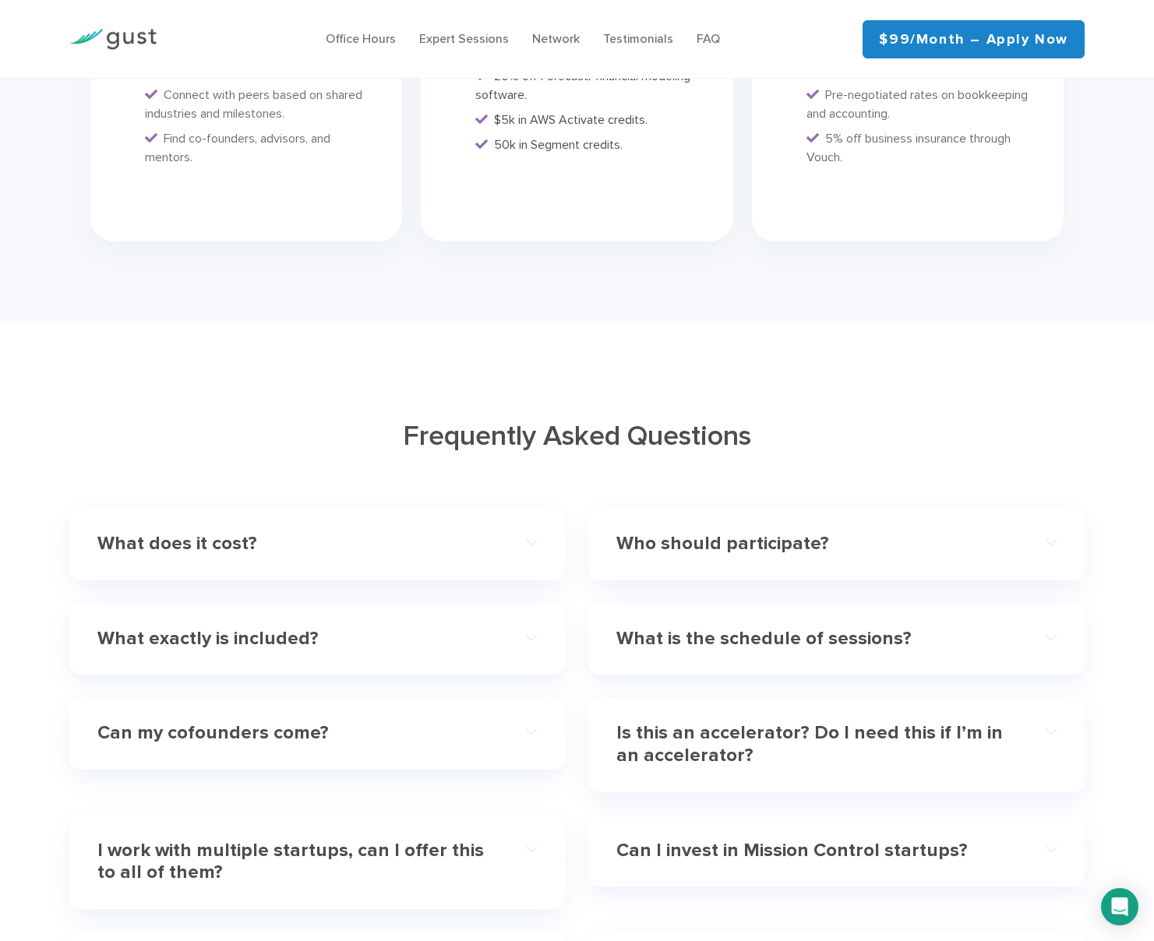
click at [722, 533] on h4 "Who should participate?" at bounding box center [814, 544] width 396 height 23
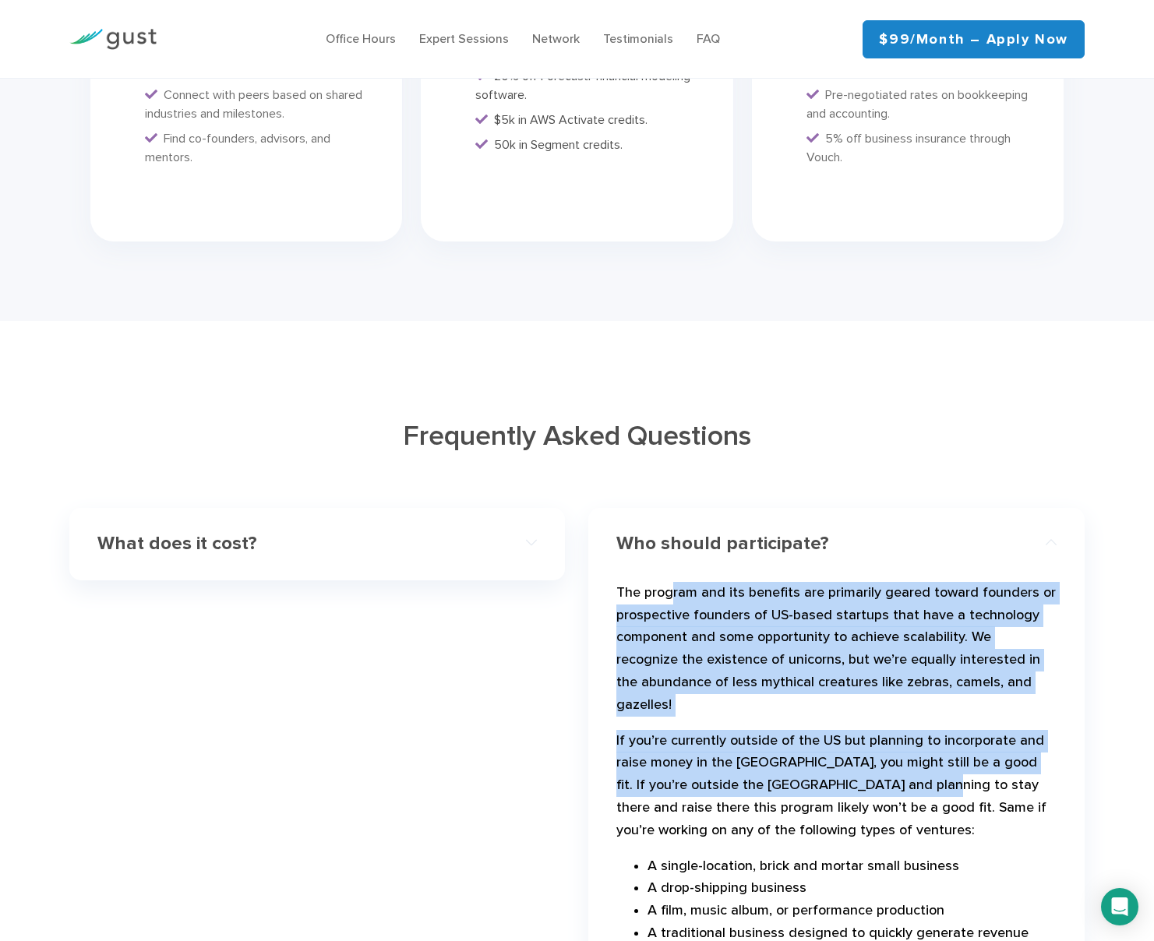
drag, startPoint x: 673, startPoint y: 571, endPoint x: 895, endPoint y: 737, distance: 277.3
click at [895, 737] on div "The program and its benefits are primarily geared toward founders or prospectiv…" at bounding box center [836, 763] width 440 height 390
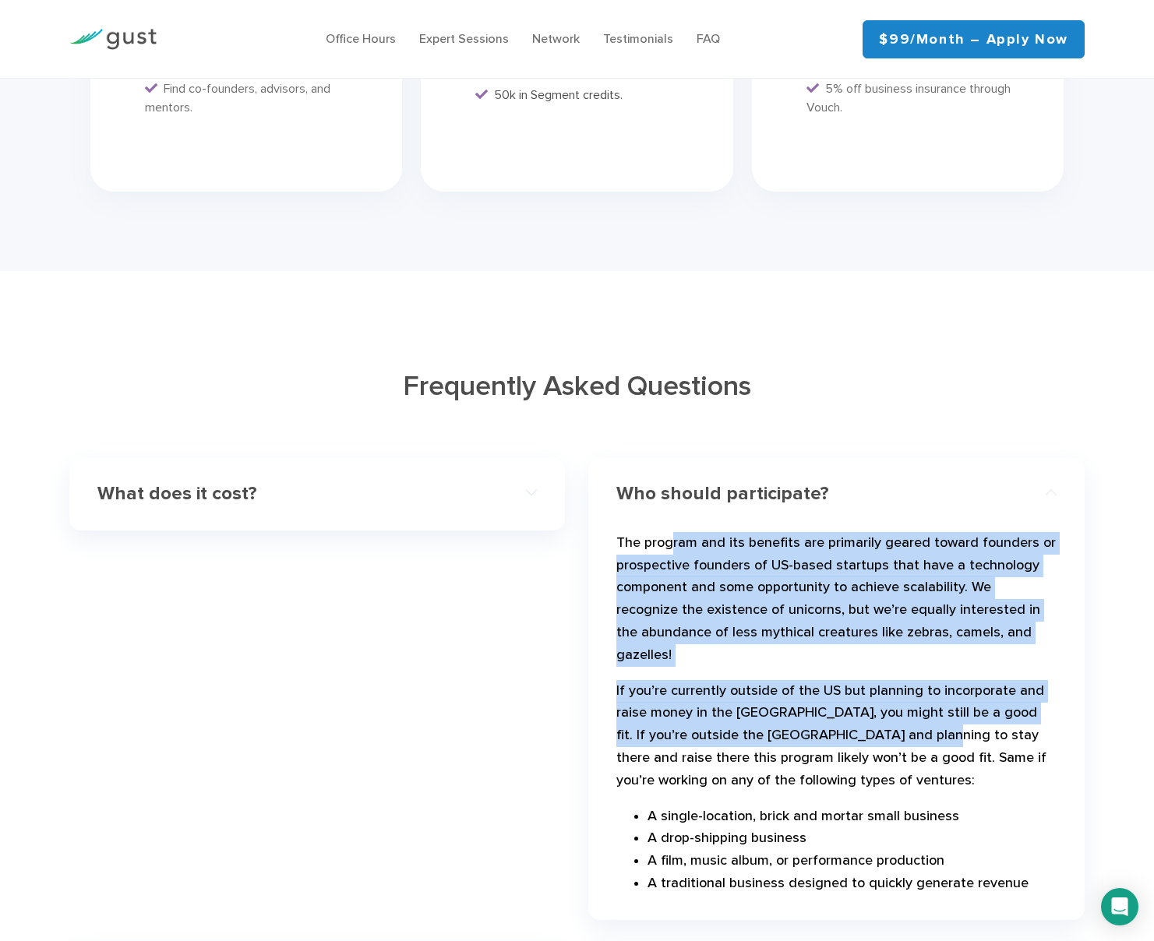
scroll to position [4152, 0]
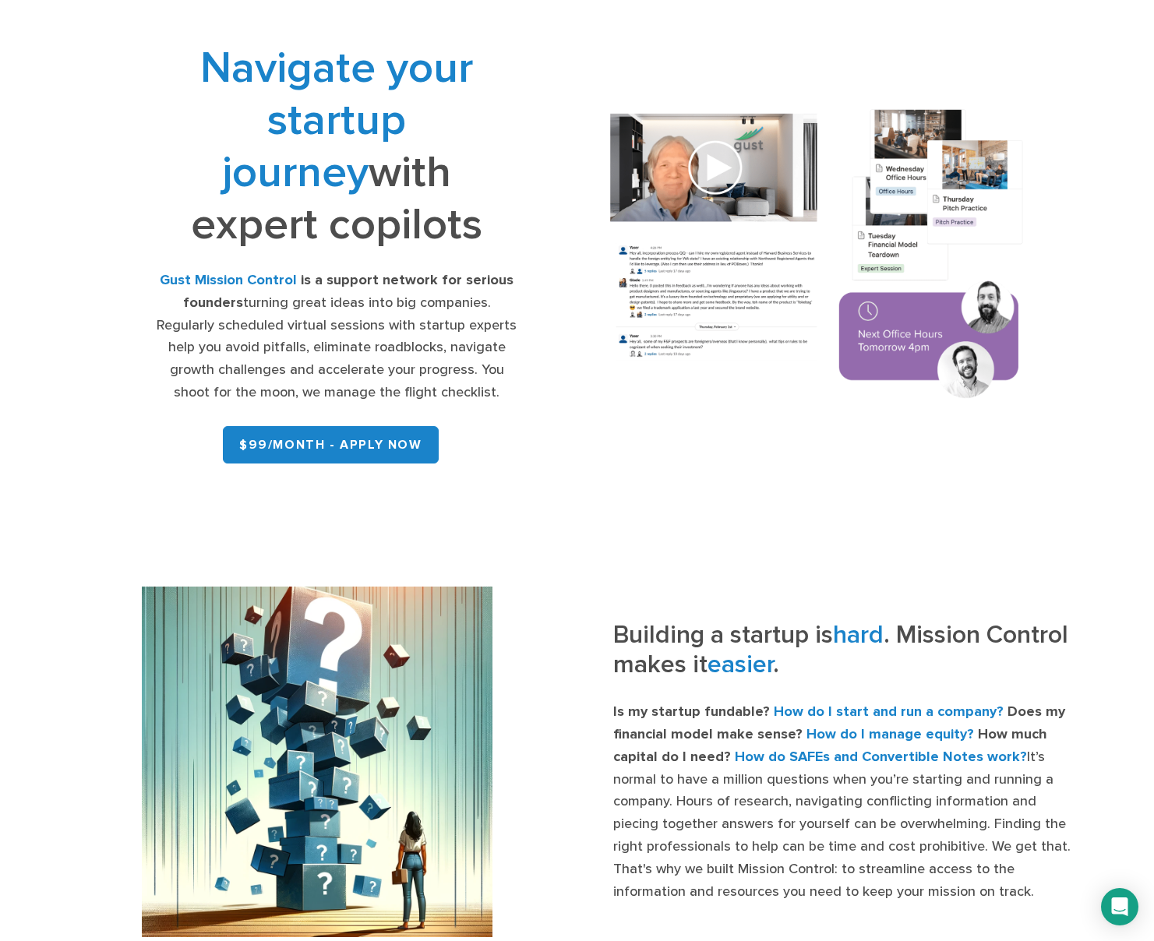
scroll to position [0, 0]
